Goal: Contribute content

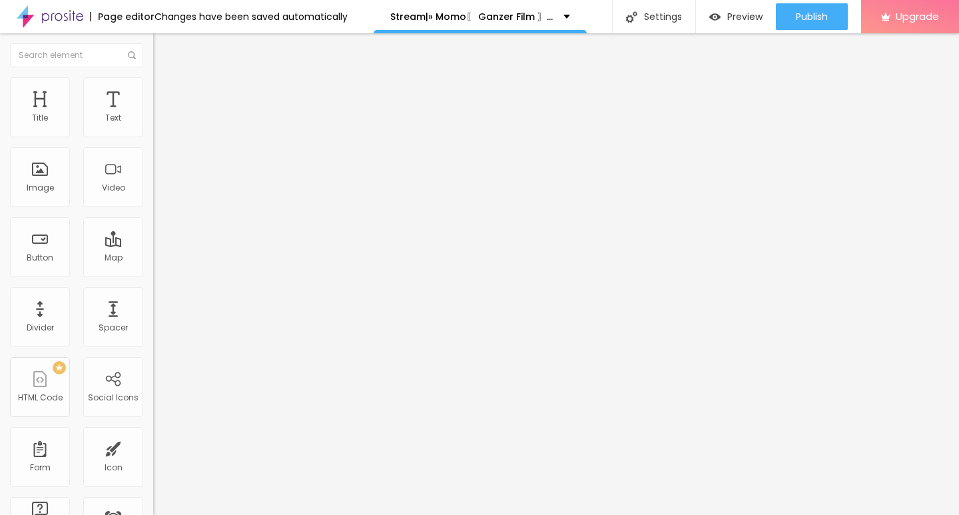
click at [153, 115] on span "Add image" at bounding box center [180, 108] width 55 height 11
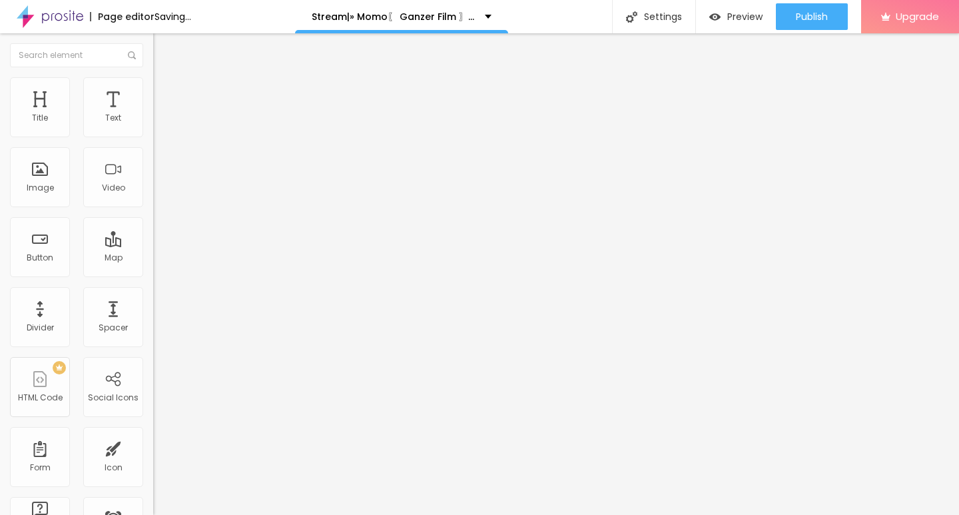
click at [153, 273] on input "https://" at bounding box center [233, 266] width 160 height 13
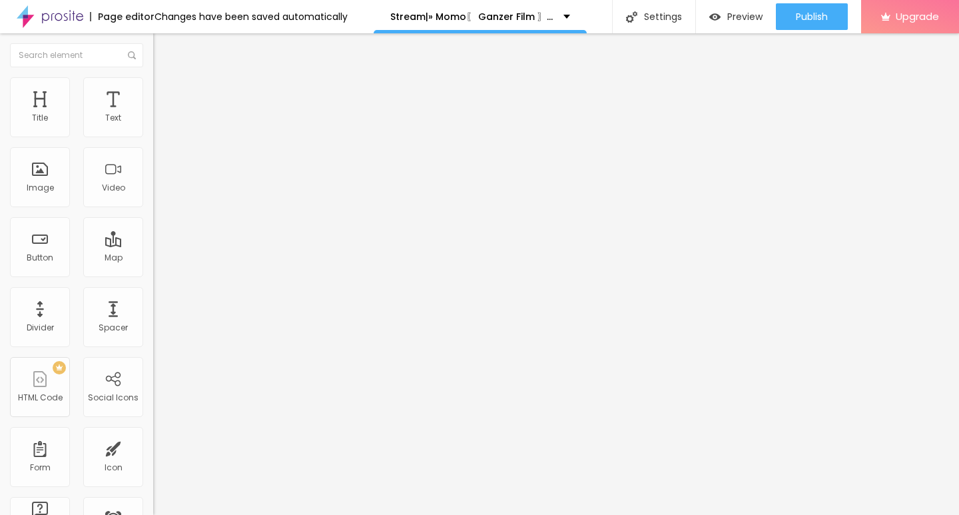
click at [153, 273] on input "https://" at bounding box center [233, 266] width 160 height 13
paste input "CINEVIBES.FUN/de/movie/1175842/momo-alboo"
type input "https://CINEVIBES.FUN/de/movie/1175842/momo-alboo"
click at [163, 46] on div "Edit Image" at bounding box center [198, 48] width 70 height 11
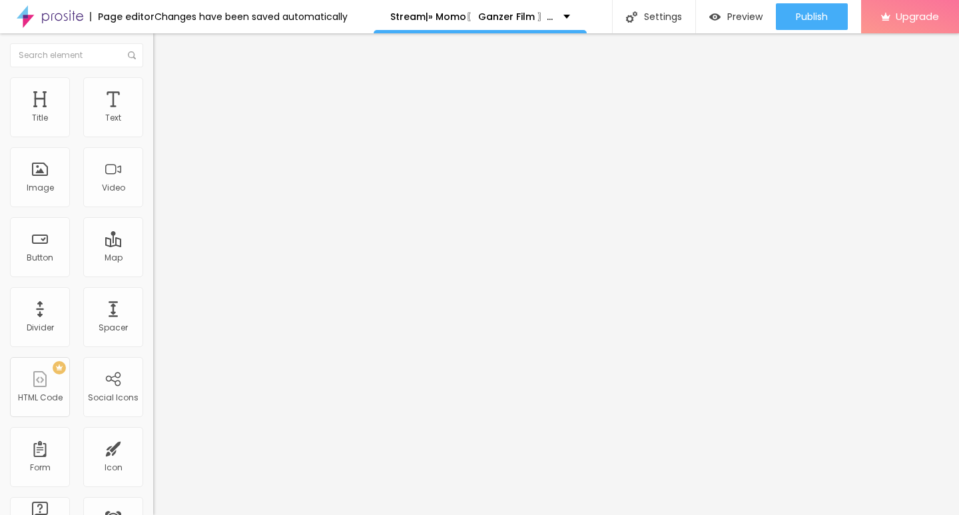
scroll to position [0, 0]
click at [153, 125] on input "Click me" at bounding box center [233, 118] width 160 height 13
paste input "KLICKEN SIE HIER ▶️ Momo 2025 [Kostenlos]"
type input "KLICKEN SIE HIER ▶️ Momo 2025 [Kostenlos]"
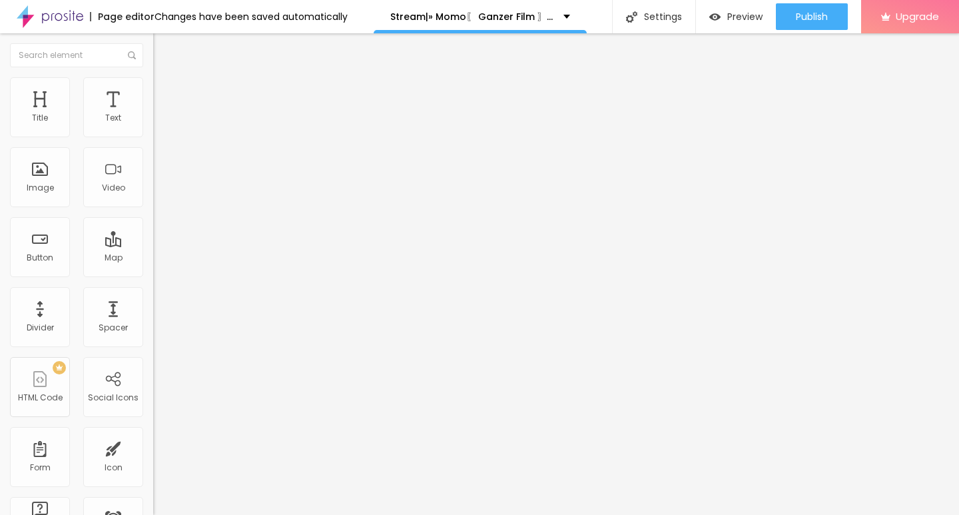
click at [153, 191] on div "Align" at bounding box center [229, 167] width 153 height 51
click at [153, 271] on input "https://" at bounding box center [233, 267] width 160 height 13
click at [153, 275] on input "https://" at bounding box center [233, 267] width 160 height 13
paste input "CINEVIBES.FUN/de/movie/1175842/momo-alboo"
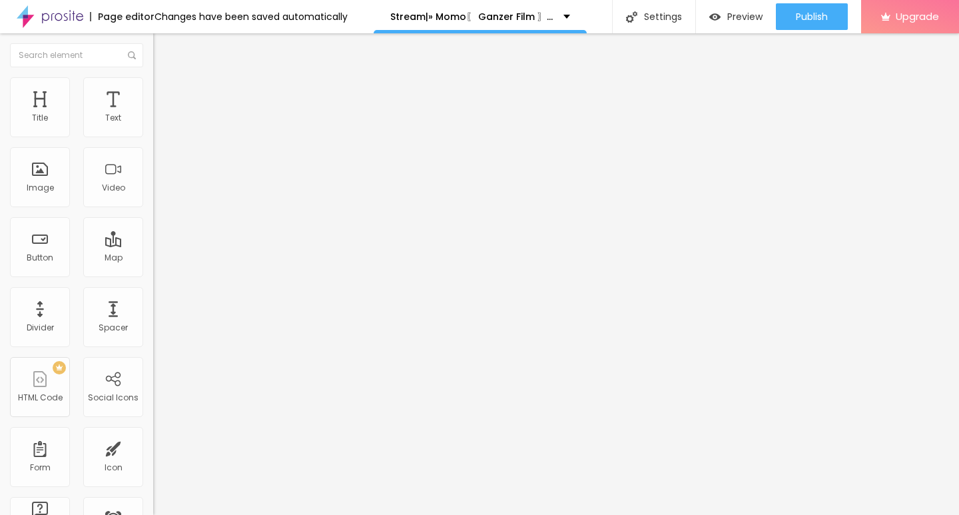
scroll to position [0, 100]
type input "https://CINEVIBES.FUN/de/movie/1175842/momo-alboo"
click at [153, 125] on input "KLICKEN SIE HIER ▶️ Momo 2025 [Kostenlos]" at bounding box center [233, 118] width 160 height 13
click at [153, 159] on img at bounding box center [157, 154] width 9 height 9
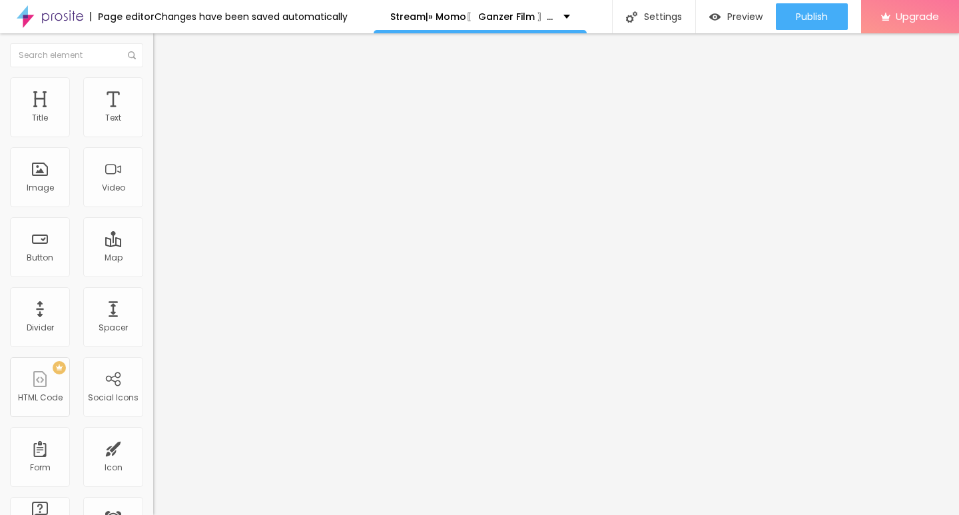
click at [163, 50] on img "button" at bounding box center [168, 48] width 11 height 11
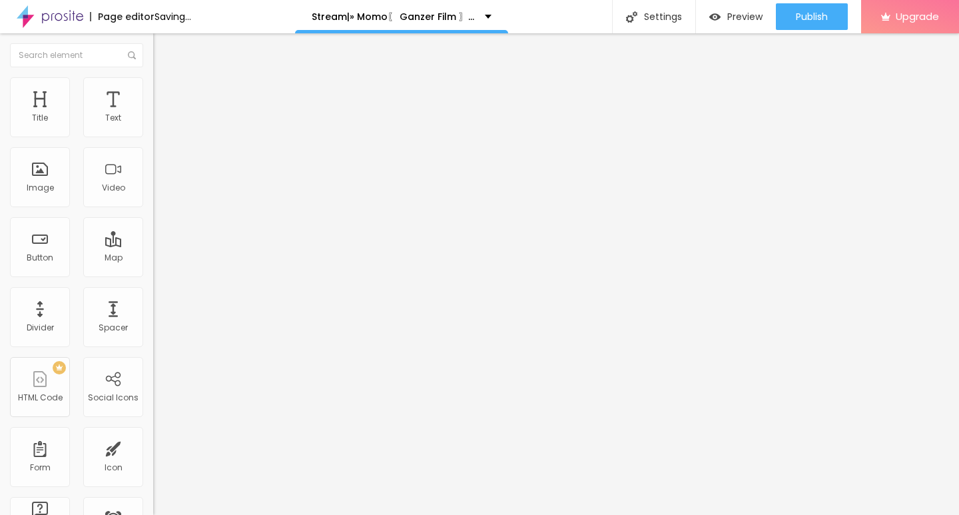
click at [153, 125] on input "Click me" at bounding box center [233, 118] width 160 height 13
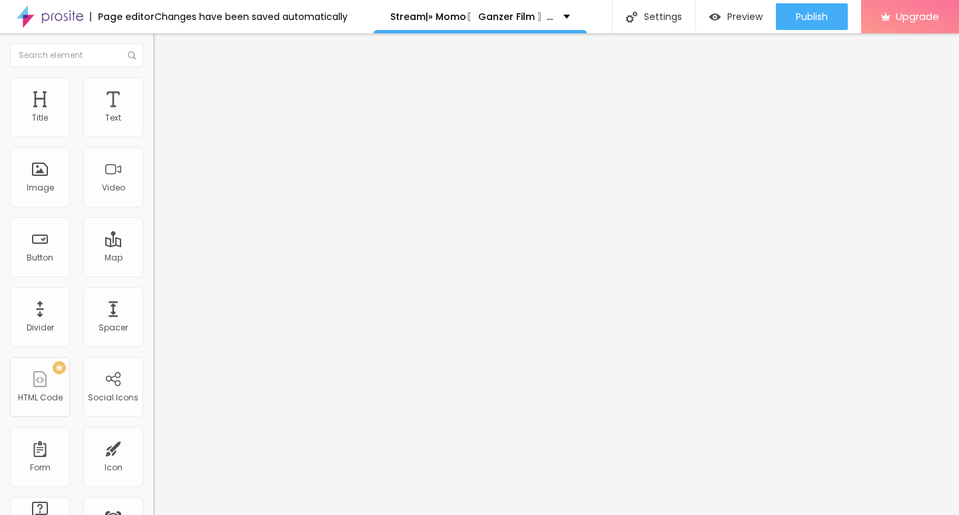
click at [153, 125] on input "Click me" at bounding box center [233, 118] width 160 height 13
paste input "KLICKEN SIE HIER ▶️ Momo 2025 Deutsch [1080p]"
type input "KLICKEN SIE HIER ▶️ Momo 2025 Deutsch [1080p]"
click at [153, 275] on input "https://" at bounding box center [233, 267] width 160 height 13
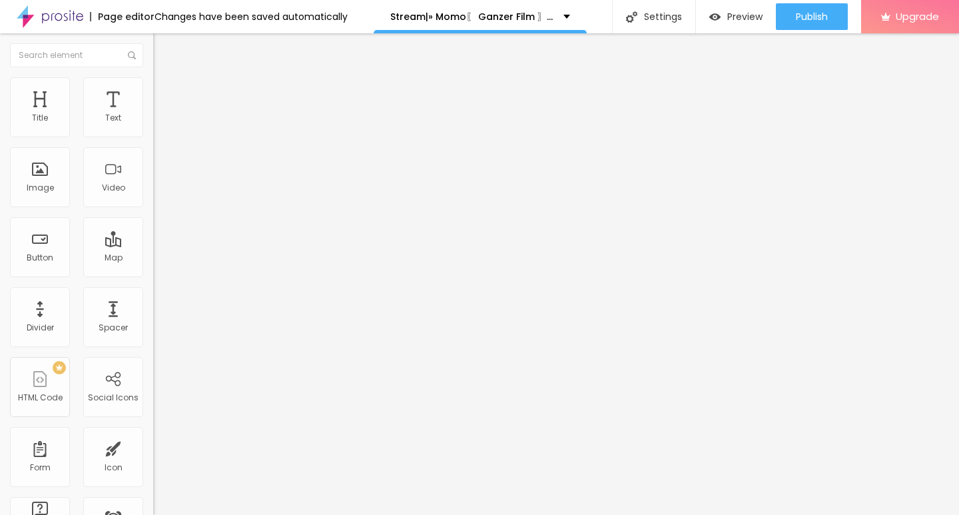
scroll to position [0, 0]
click at [153, 275] on input "https://" at bounding box center [233, 267] width 160 height 13
paste input "CINEVIBES.FUN/de/movie/1175842/momo-alboo"
type input "https://CINEVIBES.FUN/de/movie/1175842/momo-alboo"
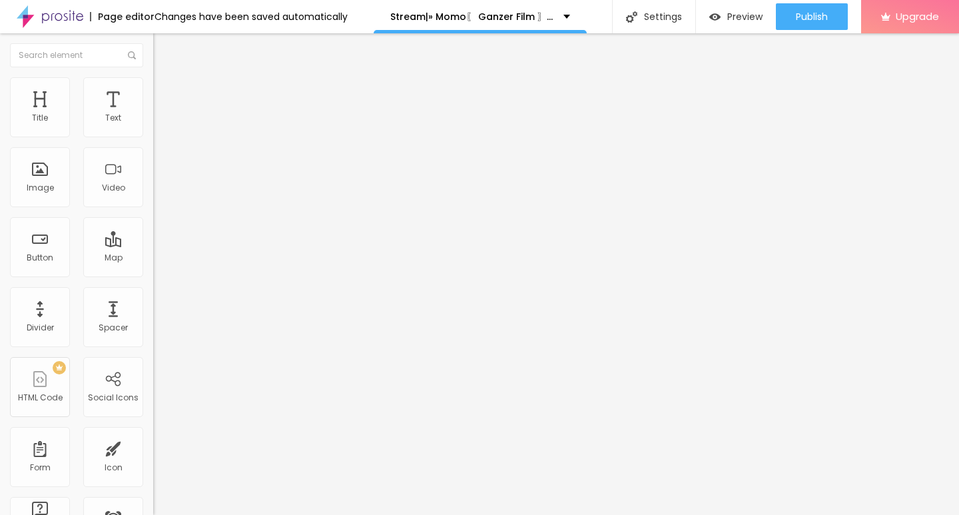
scroll to position [0, 0]
click at [153, 125] on input "KLICKEN SIE HIER ▶️ Momo 2025 Deutsch [1080p]" at bounding box center [233, 118] width 160 height 13
click at [153, 159] on img at bounding box center [157, 154] width 9 height 9
click at [163, 47] on img "button" at bounding box center [168, 48] width 11 height 11
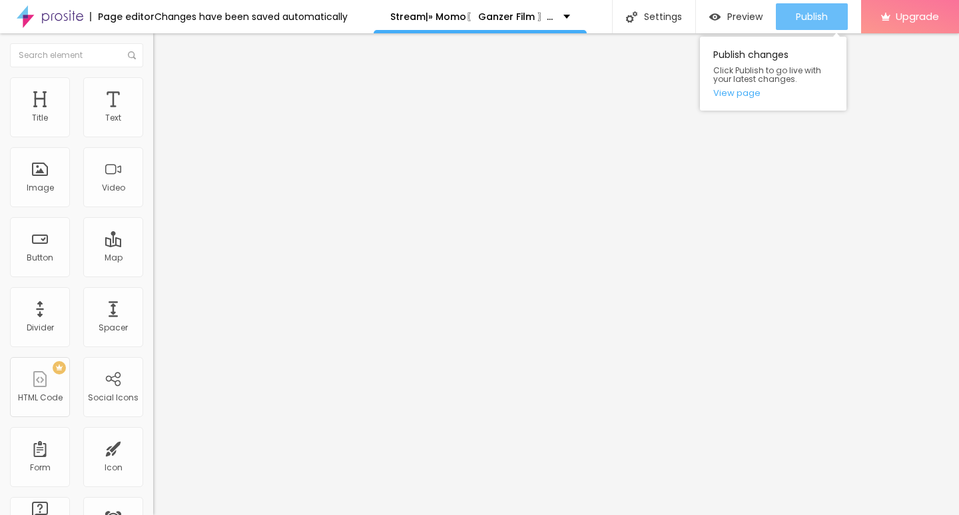
click at [792, 14] on button "Publish" at bounding box center [812, 16] width 72 height 27
click at [746, 95] on link "View page" at bounding box center [774, 93] width 120 height 9
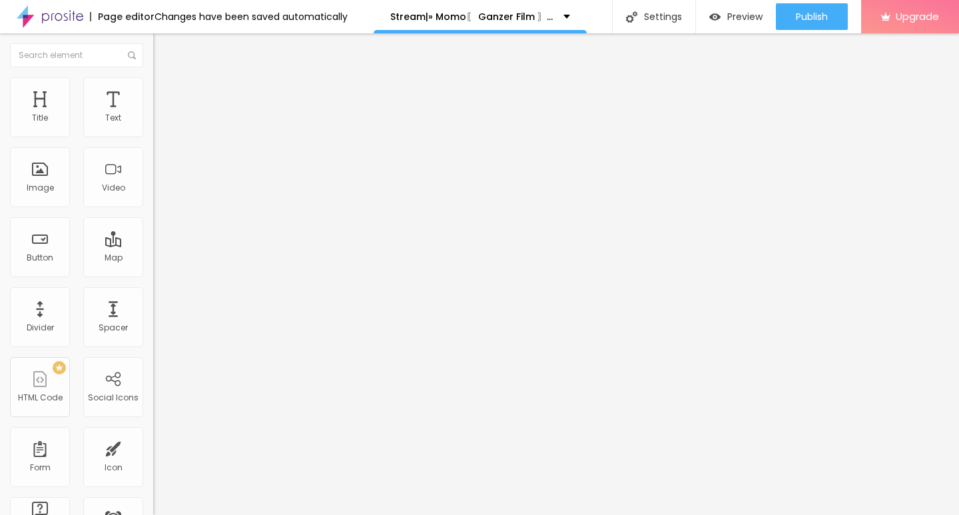
click at [65, 19] on img at bounding box center [50, 16] width 67 height 33
